Goal: Transaction & Acquisition: Purchase product/service

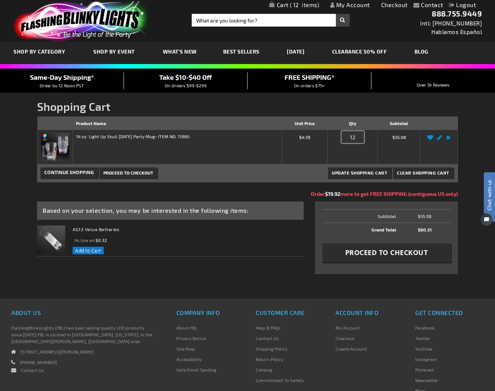
click at [359, 138] on input "12" at bounding box center [353, 137] width 22 height 12
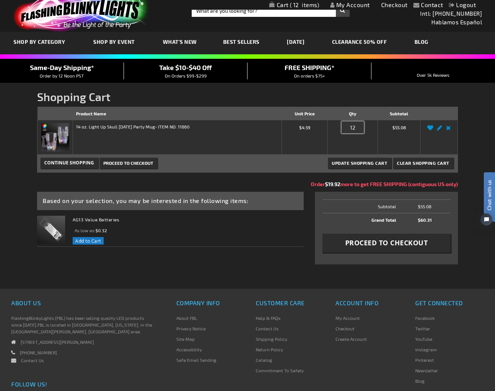
scroll to position [11, 0]
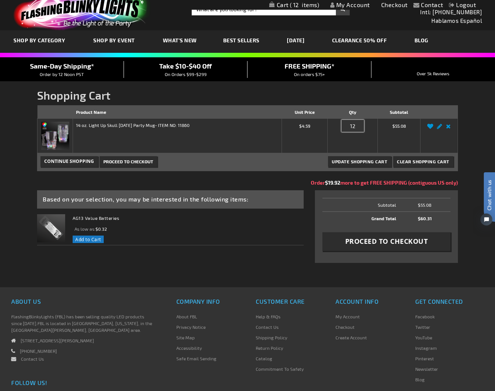
drag, startPoint x: 359, startPoint y: 127, endPoint x: 343, endPoint y: 124, distance: 16.6
click at [343, 124] on input "12" at bounding box center [353, 126] width 22 height 12
type input "6"
click at [328, 156] on button "Update Shopping Cart" at bounding box center [359, 161] width 63 height 10
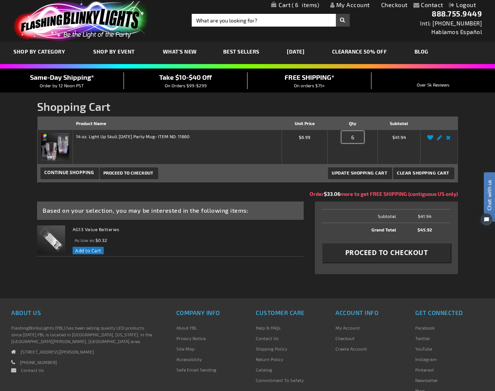
drag, startPoint x: 359, startPoint y: 137, endPoint x: 353, endPoint y: 137, distance: 6.7
click at [353, 137] on input "6" at bounding box center [353, 137] width 22 height 12
type input "7"
click at [328, 168] on button "Update Shopping Cart" at bounding box center [359, 173] width 63 height 10
drag, startPoint x: 358, startPoint y: 136, endPoint x: 353, endPoint y: 137, distance: 4.2
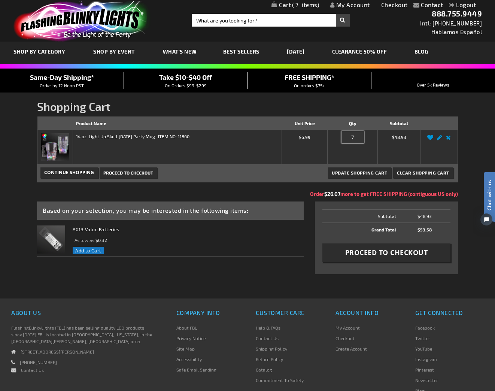
click at [353, 137] on input "7" at bounding box center [353, 137] width 22 height 12
type input "12"
click at [328, 168] on button "Update Shopping Cart" at bounding box center [359, 173] width 63 height 10
click at [296, 263] on div "Based on your selection, you may be interested in the following items: AG13 Val…" at bounding box center [174, 235] width 274 height 66
click at [378, 252] on span "Proceed to Checkout" at bounding box center [387, 252] width 83 height 9
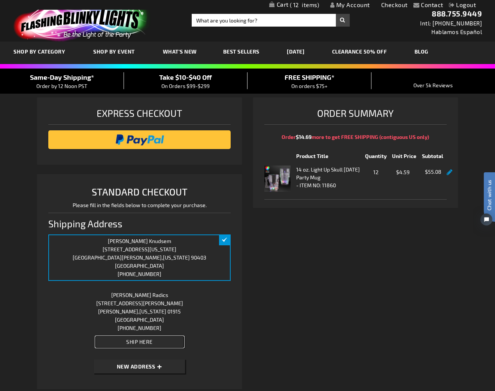
click at [169, 345] on button "Ship Here" at bounding box center [140, 342] width 88 height 11
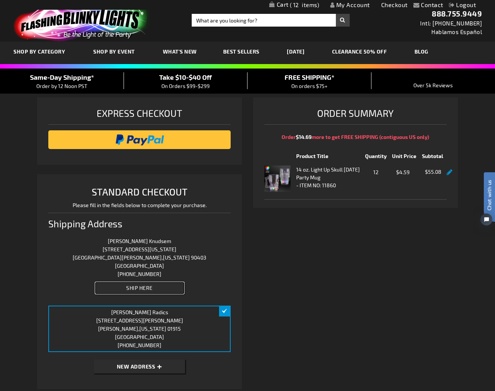
click at [159, 288] on button "Ship Here" at bounding box center [140, 288] width 88 height 11
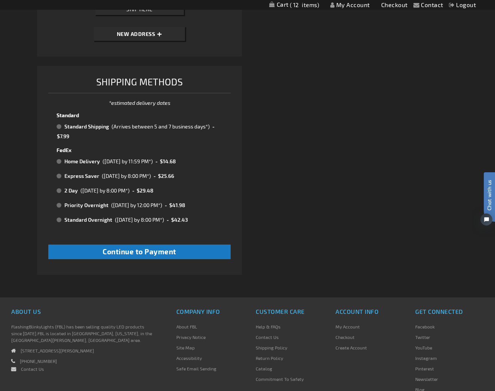
scroll to position [334, 0]
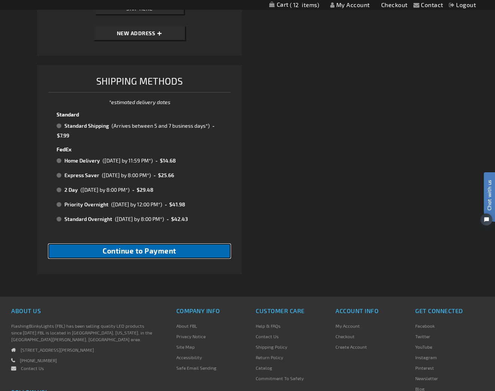
click at [147, 249] on span "Continue to Payment" at bounding box center [140, 251] width 74 height 9
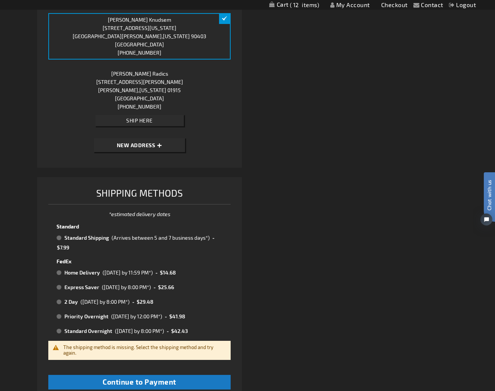
scroll to position [215, 0]
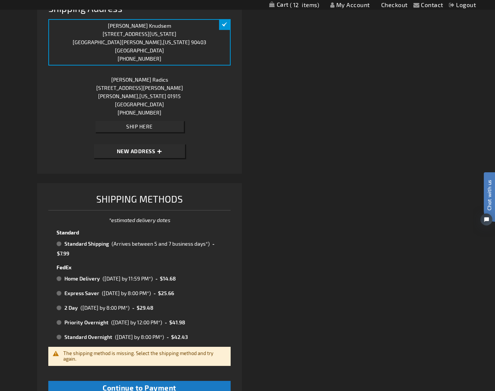
click at [96, 247] on td "Standard Shipping" at bounding box center [86, 244] width 47 height 10
radio input "true"
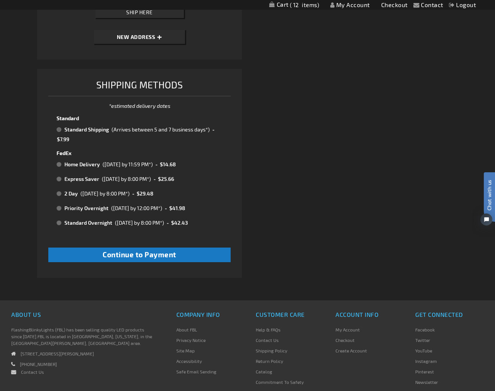
scroll to position [331, 0]
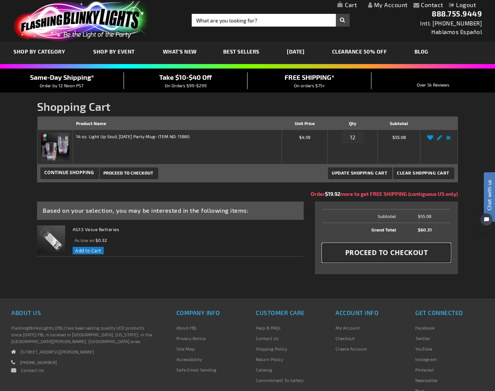
click at [370, 251] on span "Proceed to Checkout" at bounding box center [387, 252] width 83 height 9
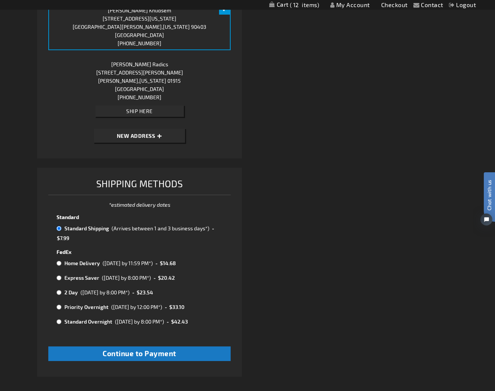
scroll to position [231, 0]
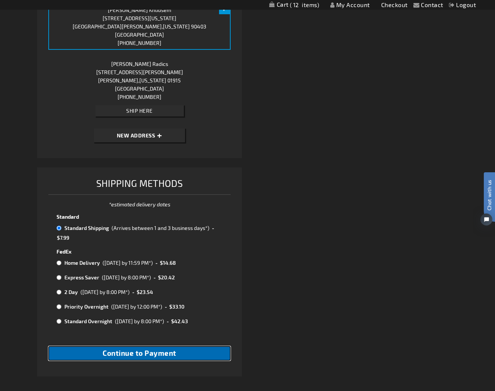
click at [155, 350] on span "Continue to Payment" at bounding box center [140, 353] width 74 height 9
checkbox input "true"
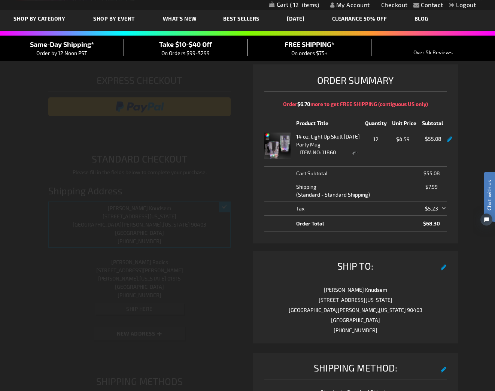
scroll to position [1, 0]
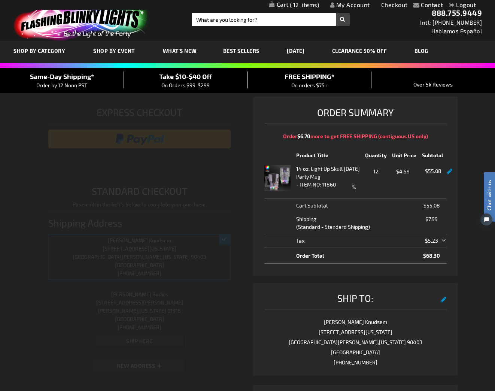
select select "6c3d53a187711f1f56feb5393136dbf44f377e2c"
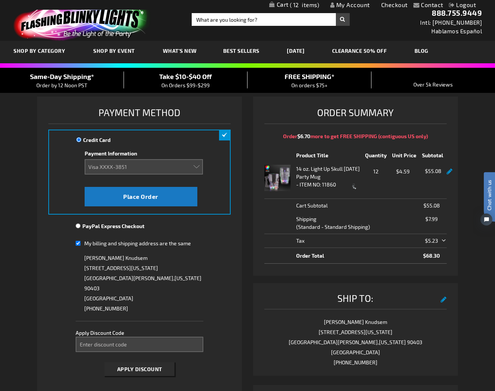
scroll to position [0, 0]
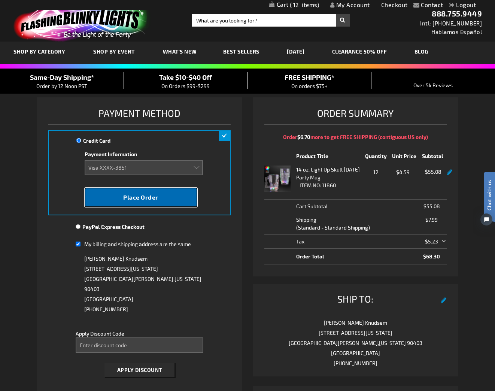
click at [175, 198] on button "Place Order" at bounding box center [141, 197] width 113 height 19
